Goal: Information Seeking & Learning: Learn about a topic

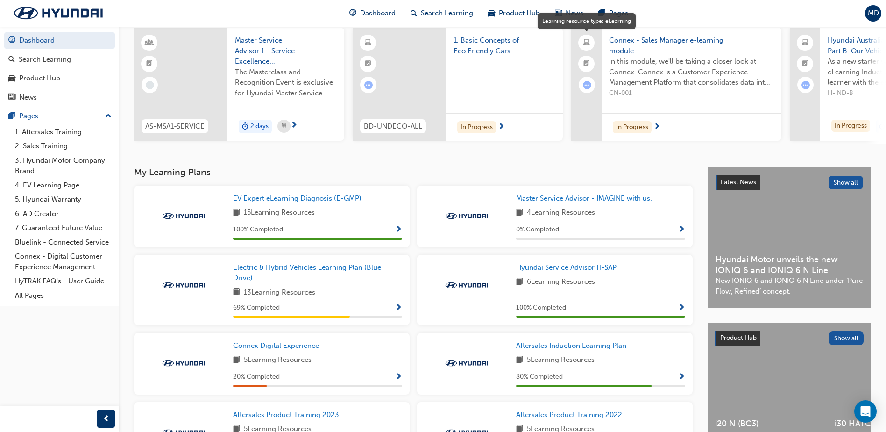
scroll to position [140, 0]
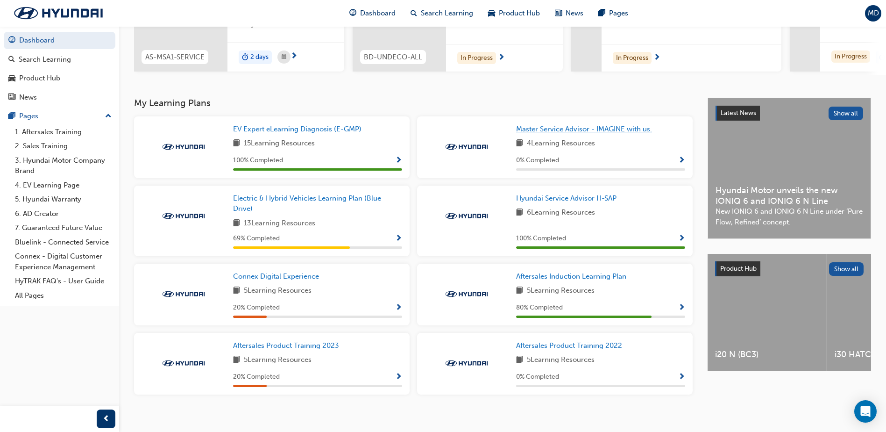
click at [569, 133] on span "Master Service Advisor - IMAGINE with us." at bounding box center [584, 129] width 136 height 8
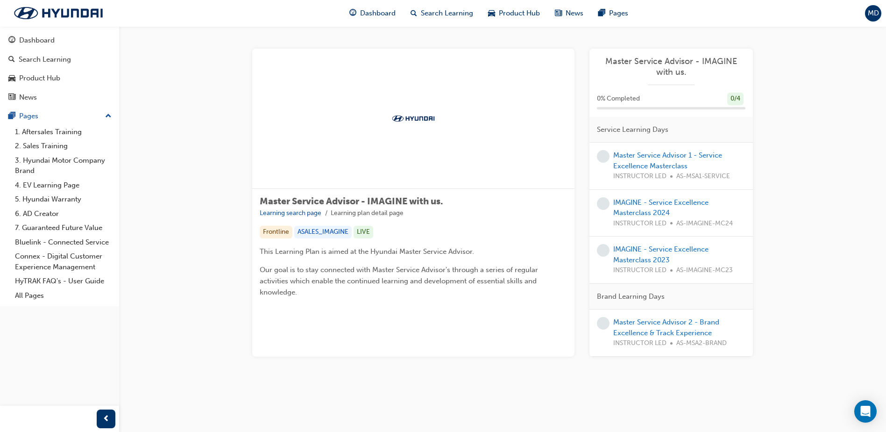
scroll to position [74, 0]
click at [634, 151] on link "Master Service Advisor 1 - Service Excellence Masterclass" at bounding box center [667, 160] width 109 height 19
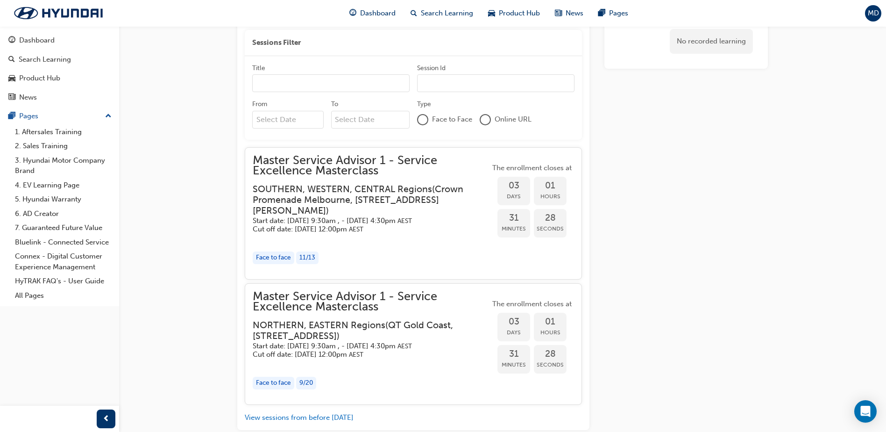
scroll to position [872, 0]
